Goal: Task Accomplishment & Management: Manage account settings

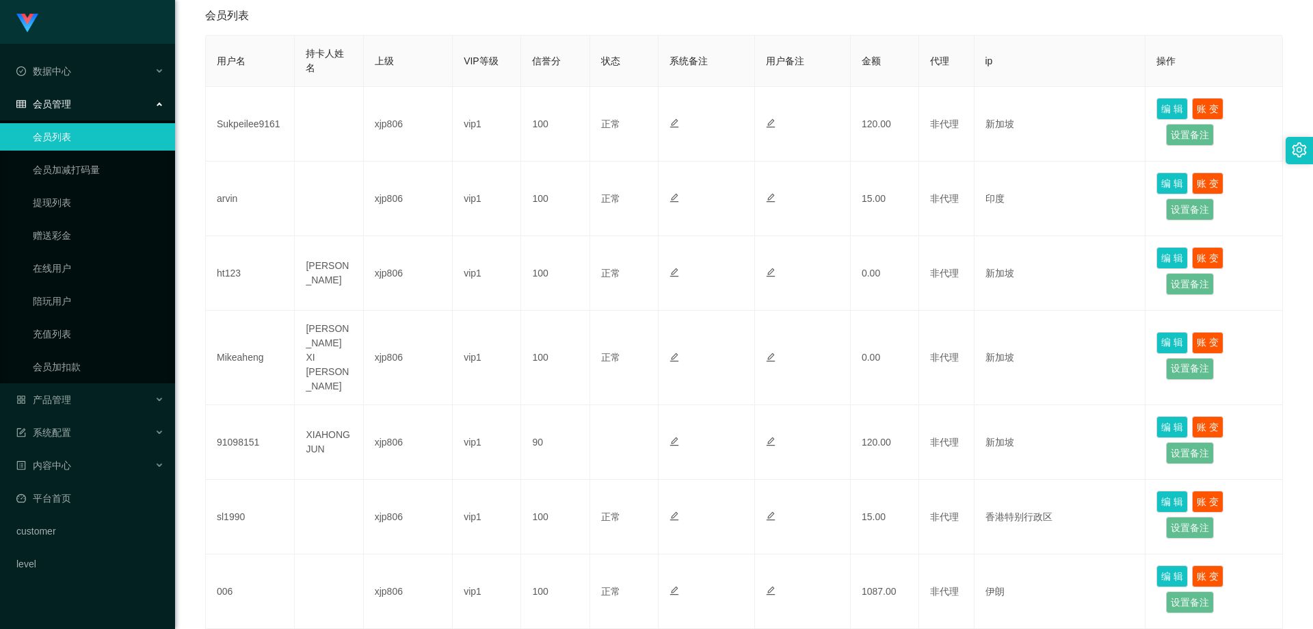
scroll to position [137, 0]
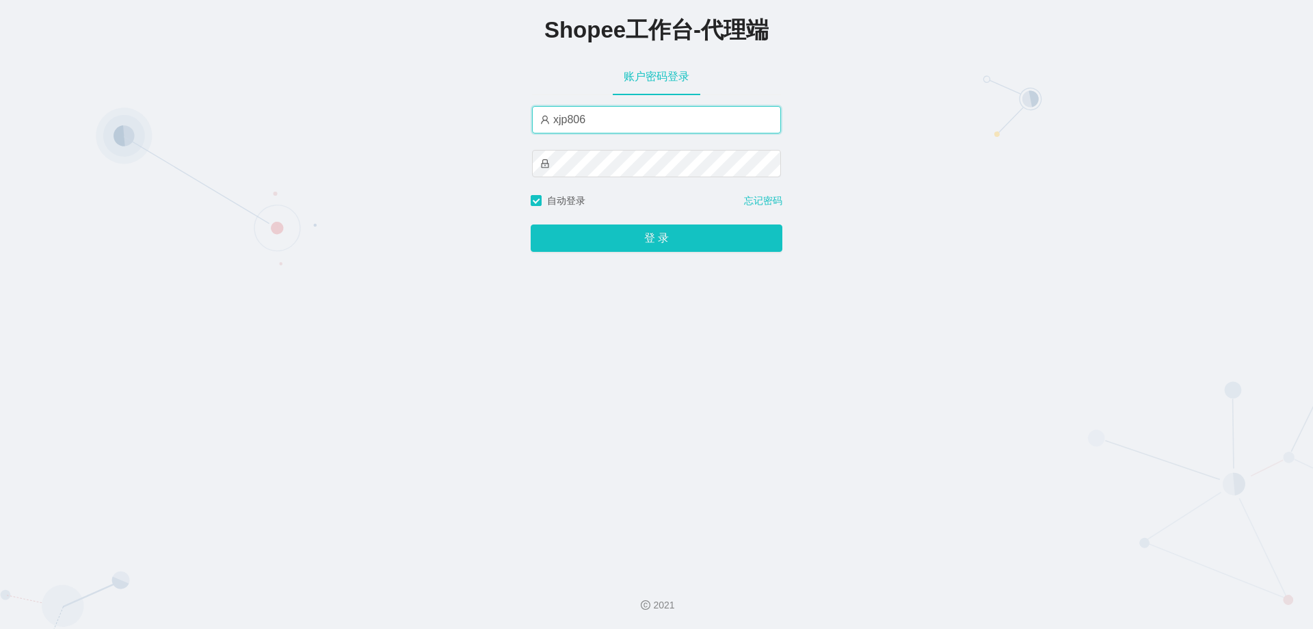
drag, startPoint x: 603, startPoint y: 124, endPoint x: 435, endPoint y: 112, distance: 168.7
click at [436, 111] on div "Shopee工作台-代理端 账户密码登录 xjp806 自动登录 忘记密码 登 录" at bounding box center [656, 282] width 1313 height 565
paste input "yn"
type input "yn06"
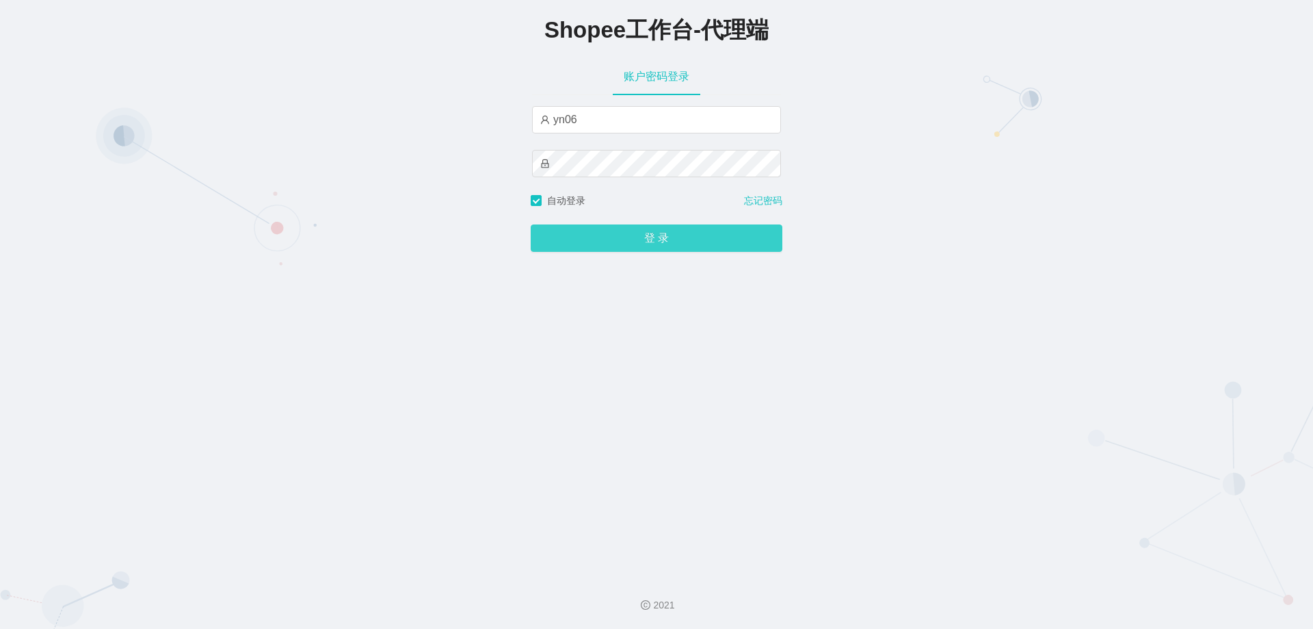
click at [618, 239] on button "登 录" at bounding box center [657, 237] width 252 height 27
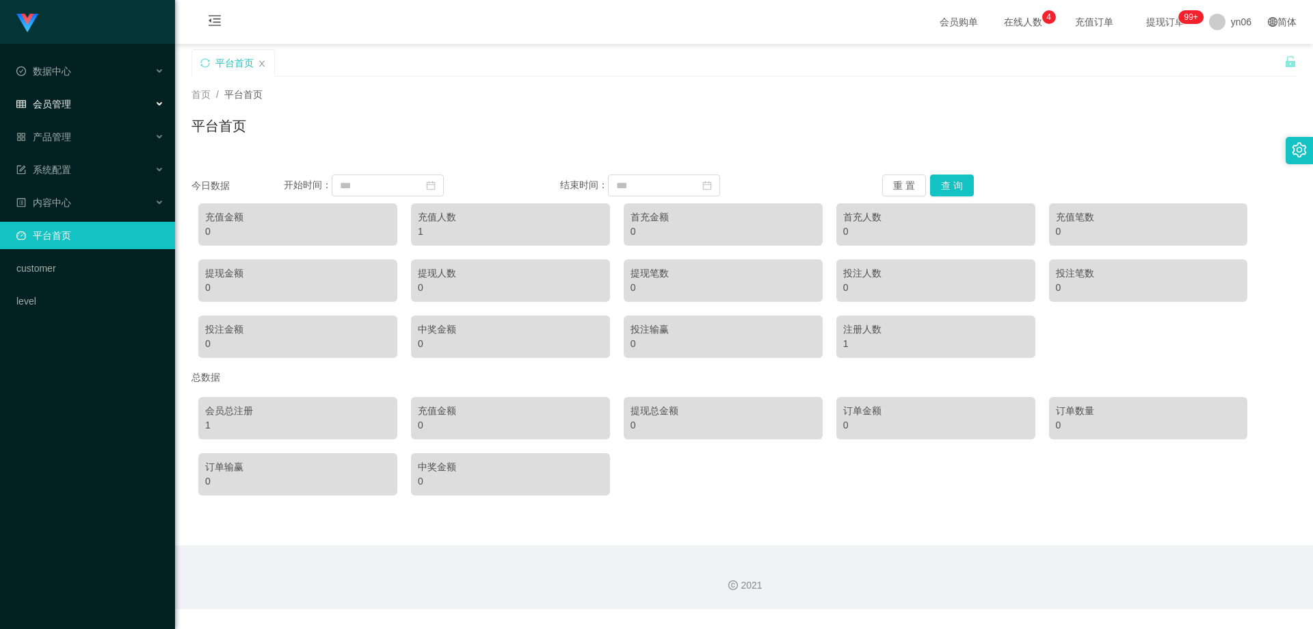
click at [63, 105] on span "会员管理" at bounding box center [43, 103] width 55 height 11
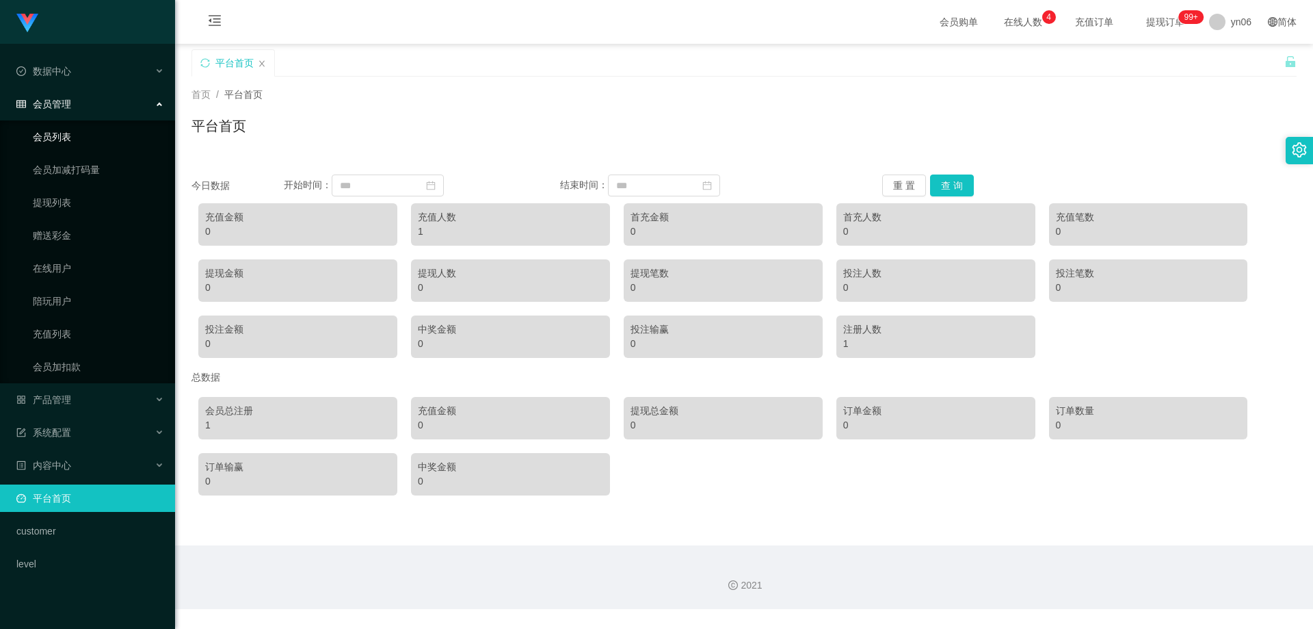
click at [75, 140] on link "会员列表" at bounding box center [98, 136] width 131 height 27
